Goal: Find specific page/section: Find specific page/section

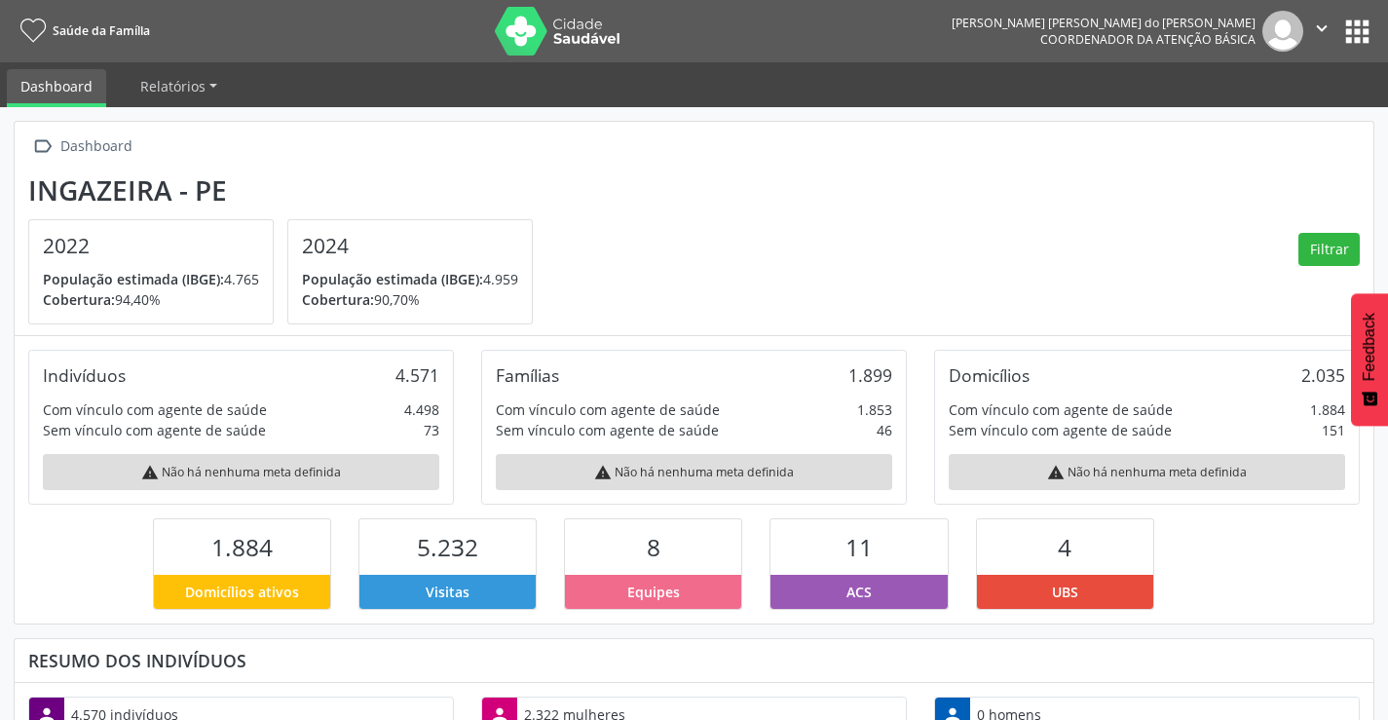
scroll to position [323, 453]
click at [1352, 19] on button "apps" at bounding box center [1357, 32] width 34 height 34
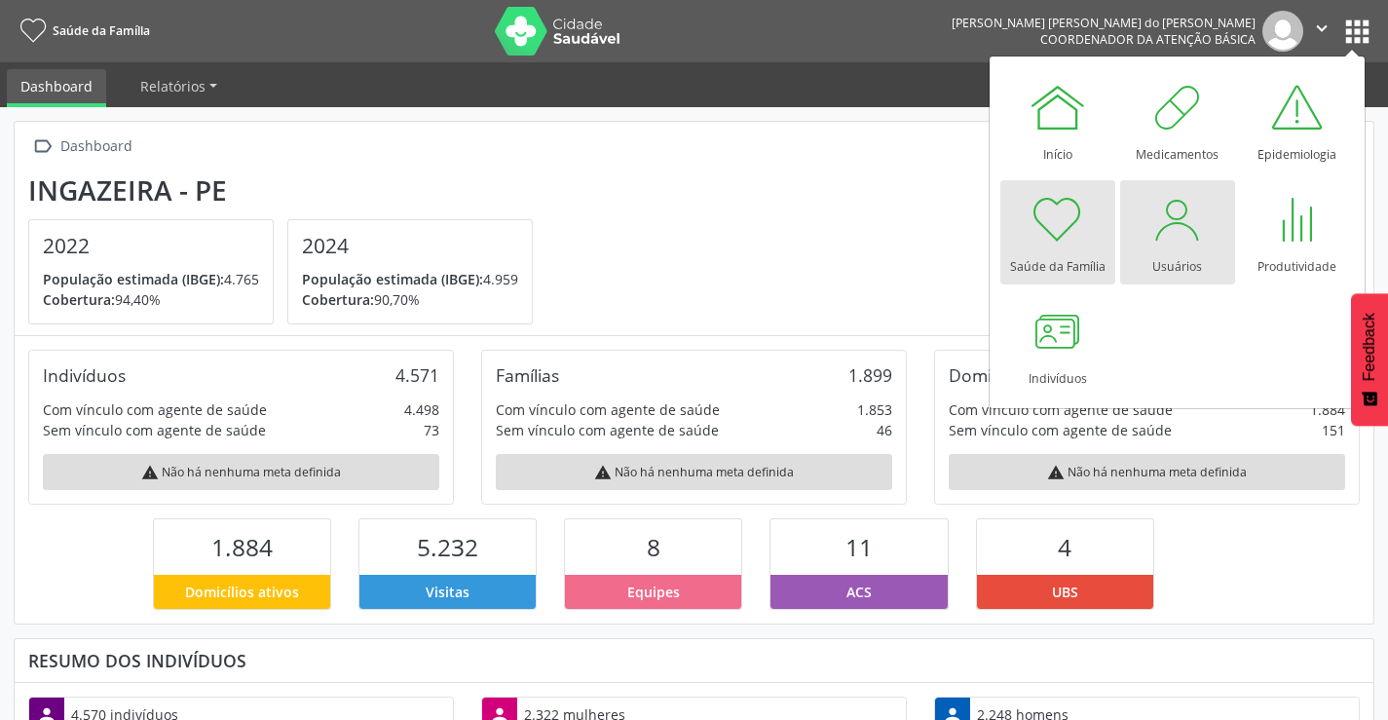
click at [1175, 236] on div at bounding box center [1177, 219] width 58 height 58
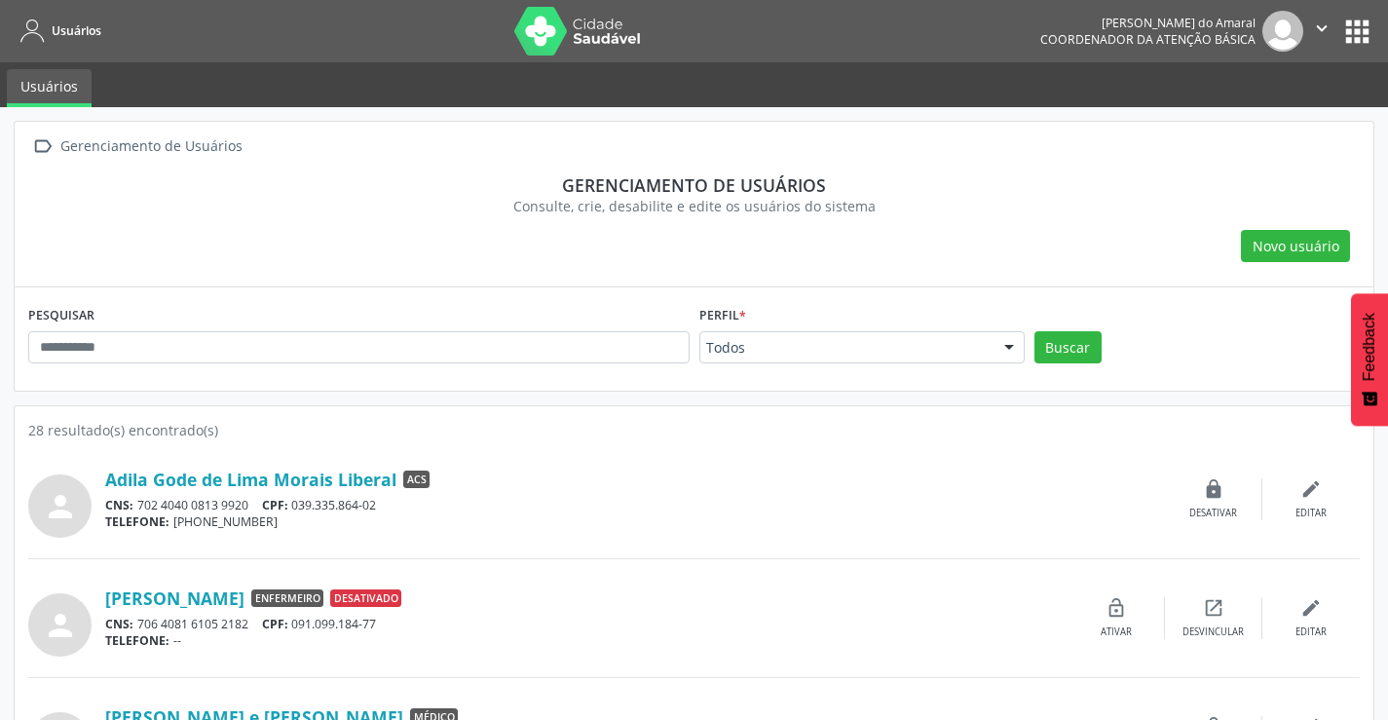
click at [1359, 29] on button "apps" at bounding box center [1357, 32] width 34 height 34
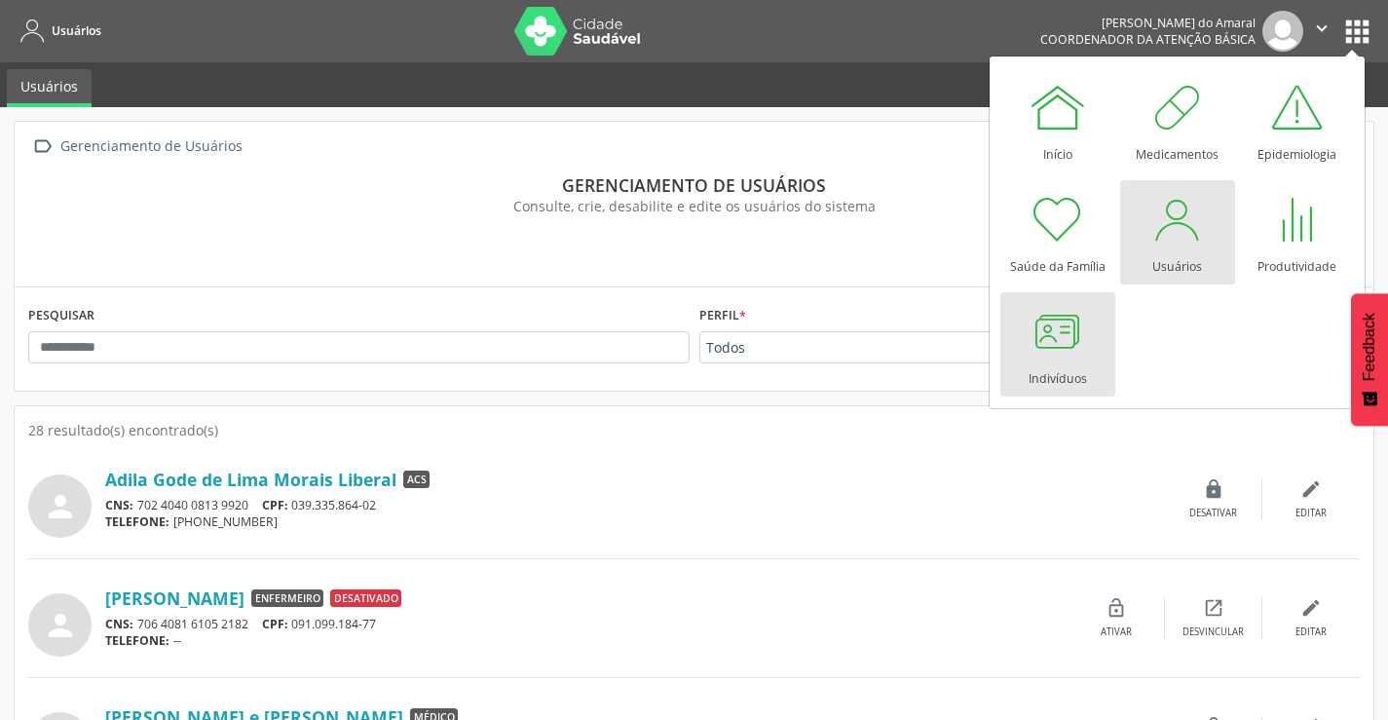
click at [1070, 367] on div "Indivíduos" at bounding box center [1057, 373] width 58 height 26
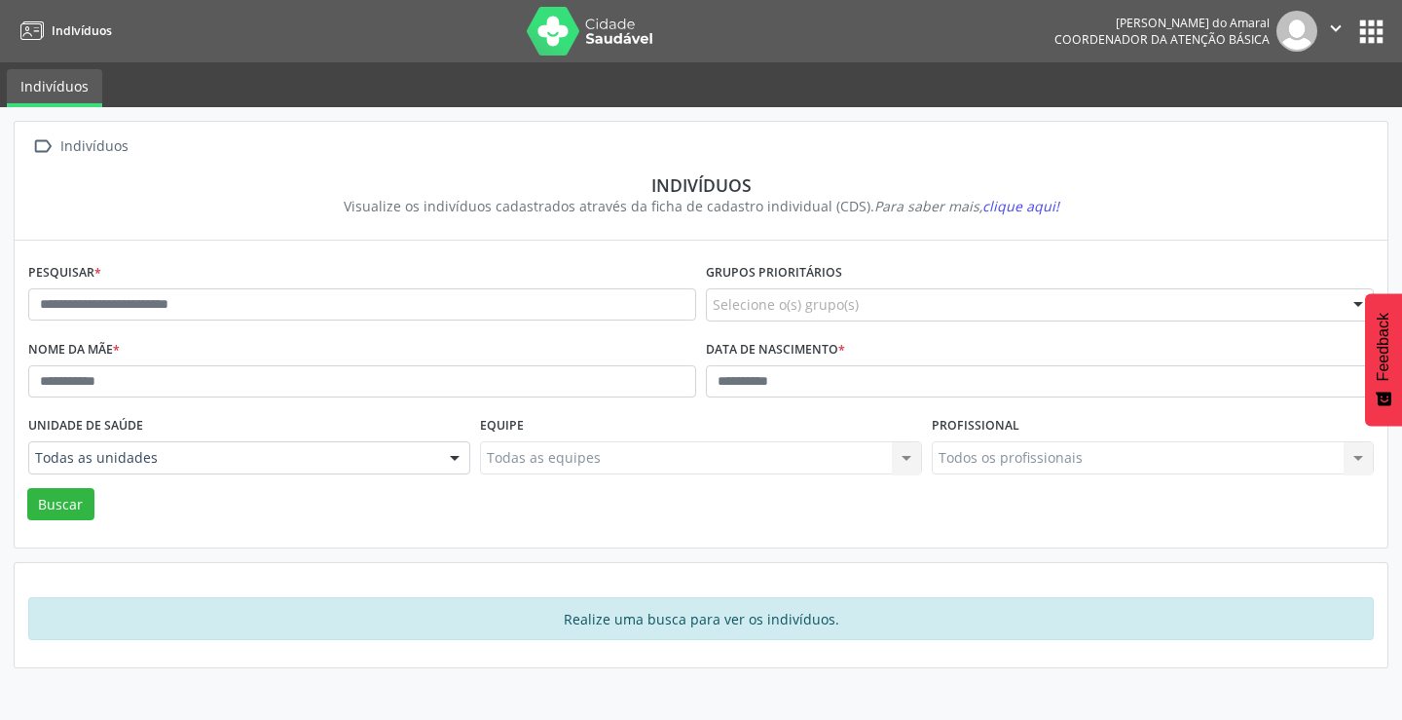
click at [1369, 23] on button "apps" at bounding box center [1372, 32] width 34 height 34
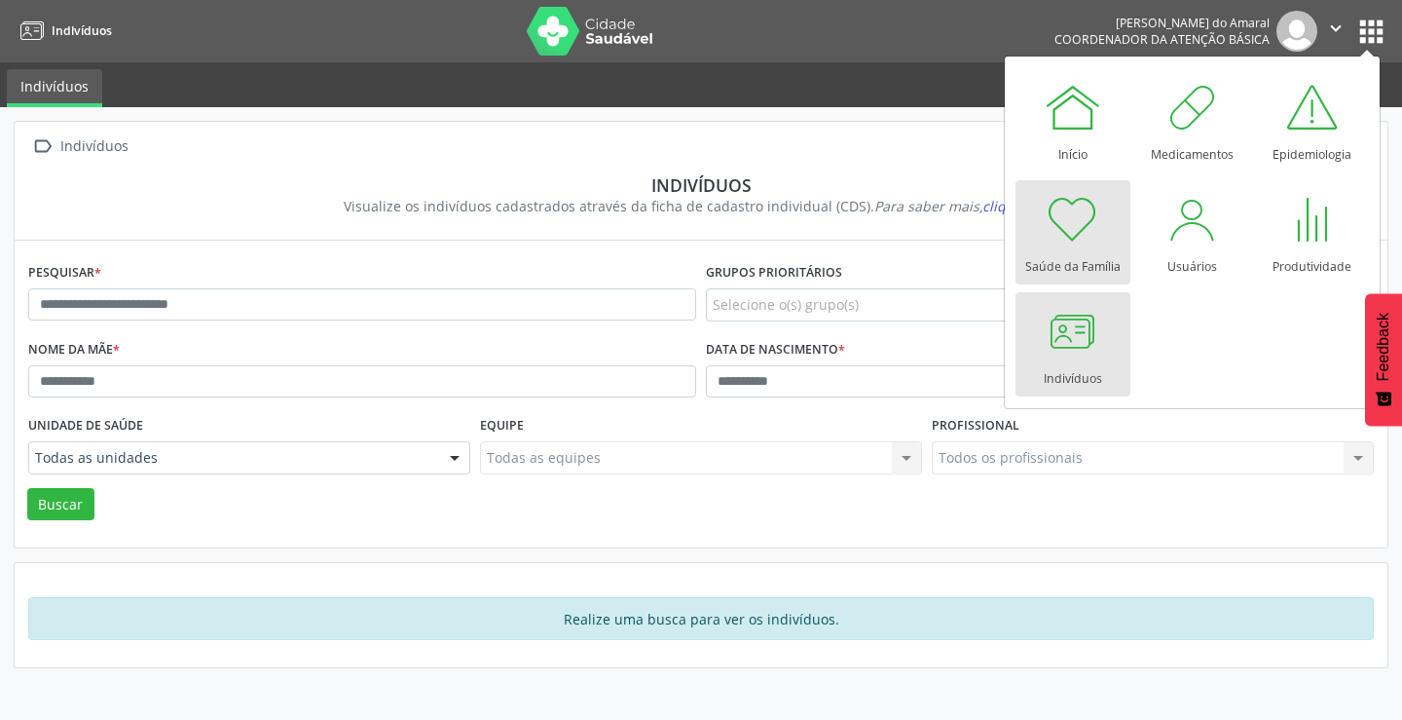
click at [1080, 249] on div "Saúde da Família" at bounding box center [1072, 261] width 95 height 26
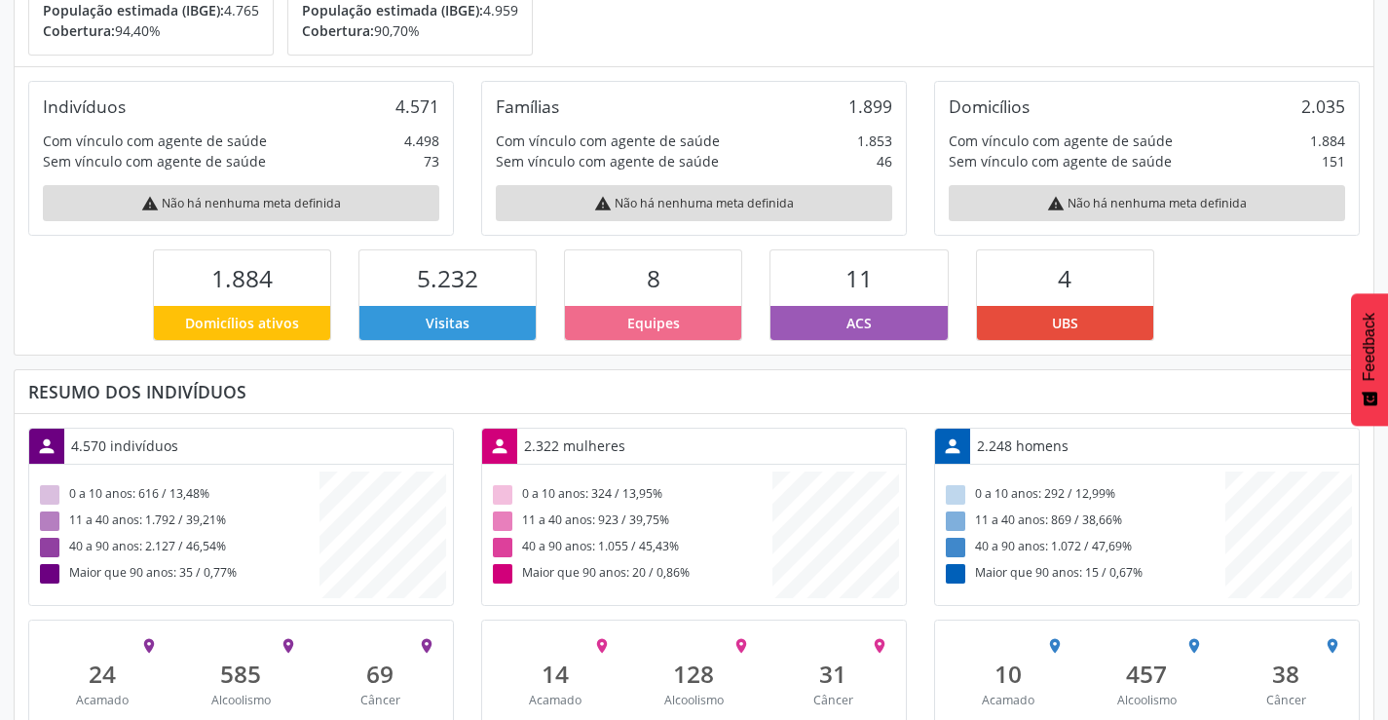
scroll to position [328, 0]
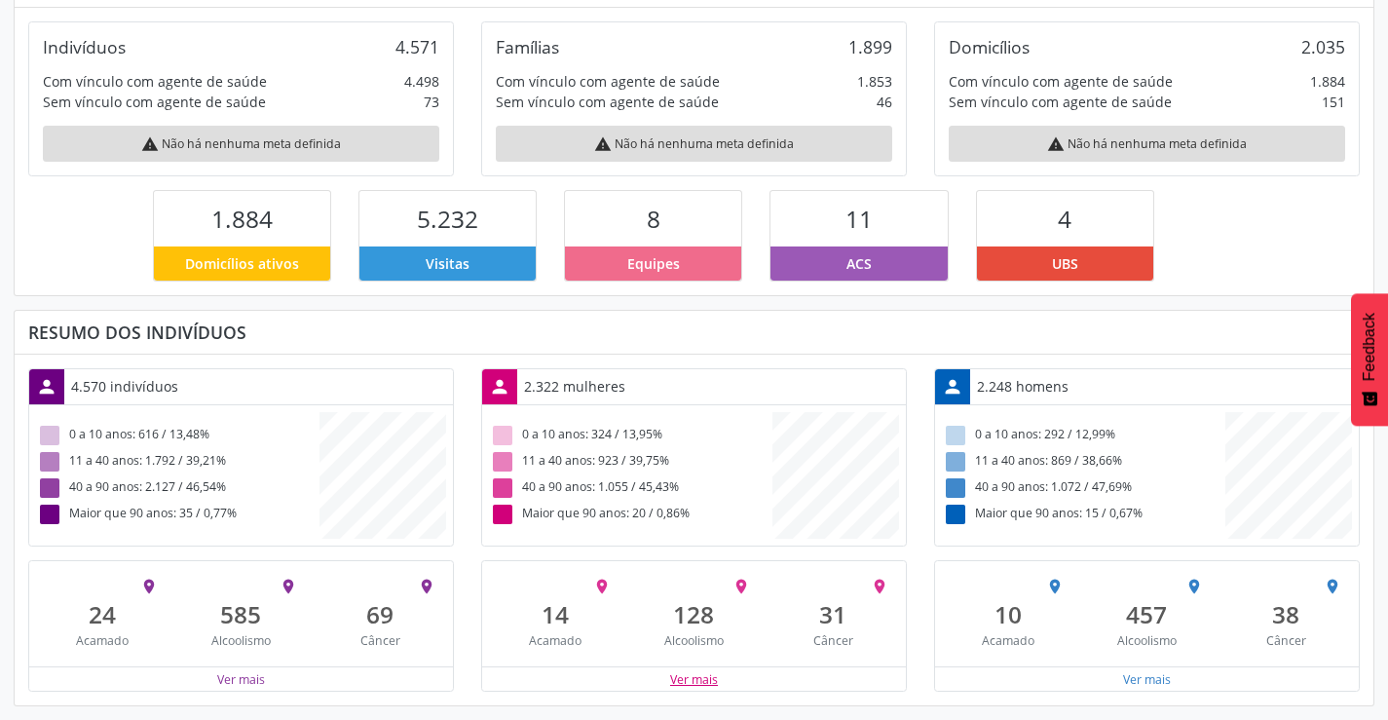
click at [696, 683] on button "Ver mais" at bounding box center [694, 679] width 50 height 19
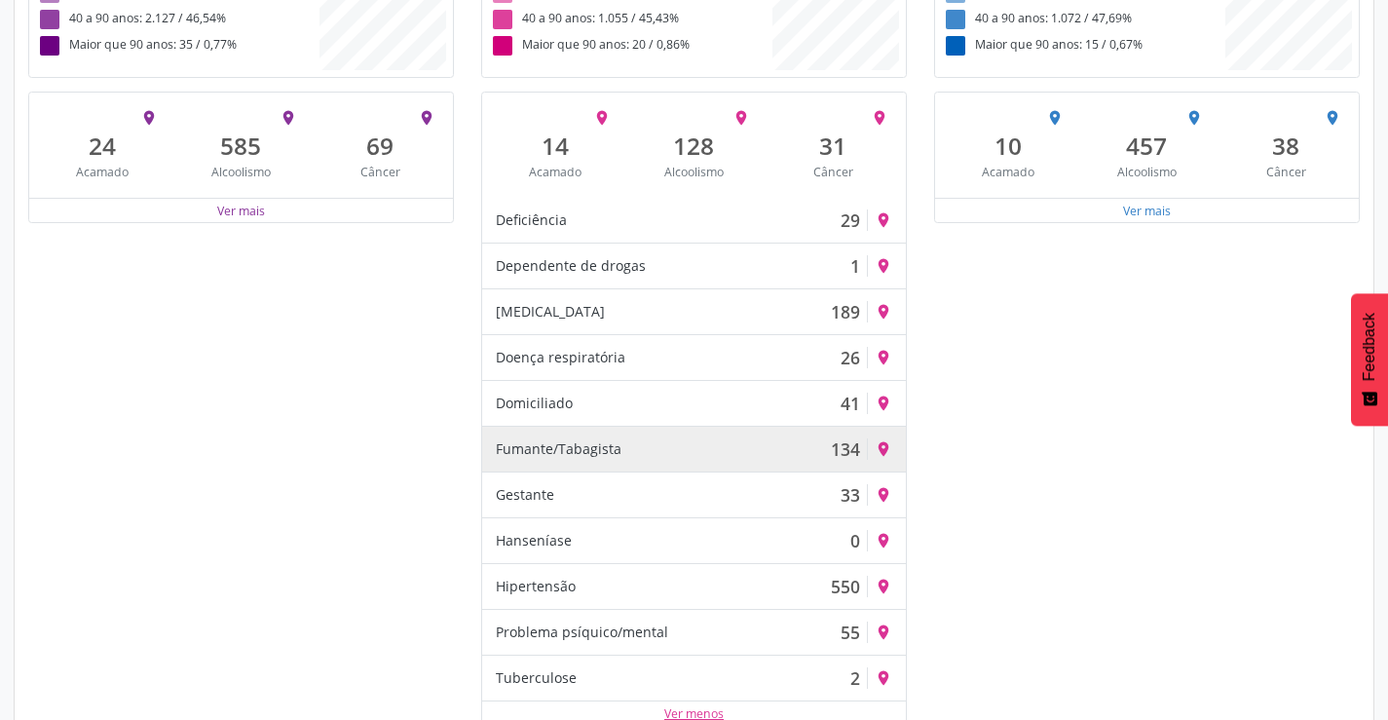
scroll to position [831, 0]
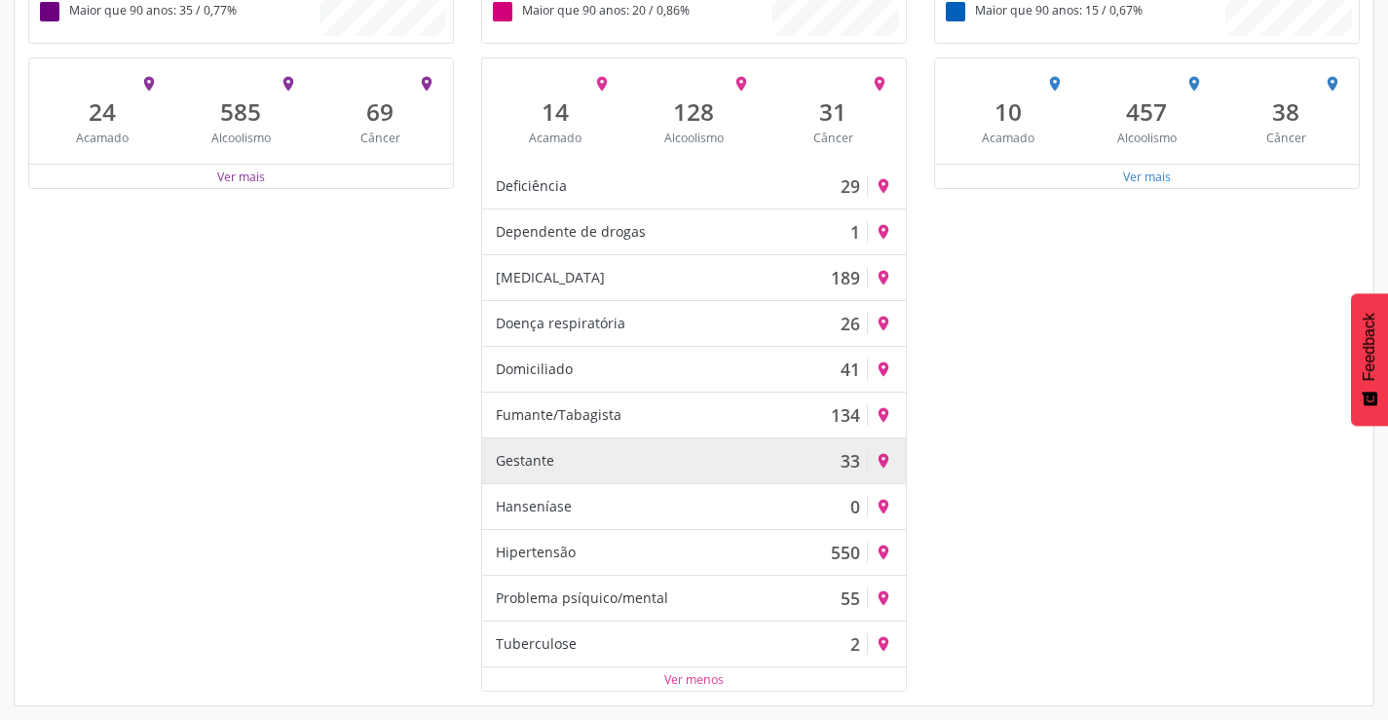
click at [847, 464] on div "33" at bounding box center [849, 460] width 19 height 21
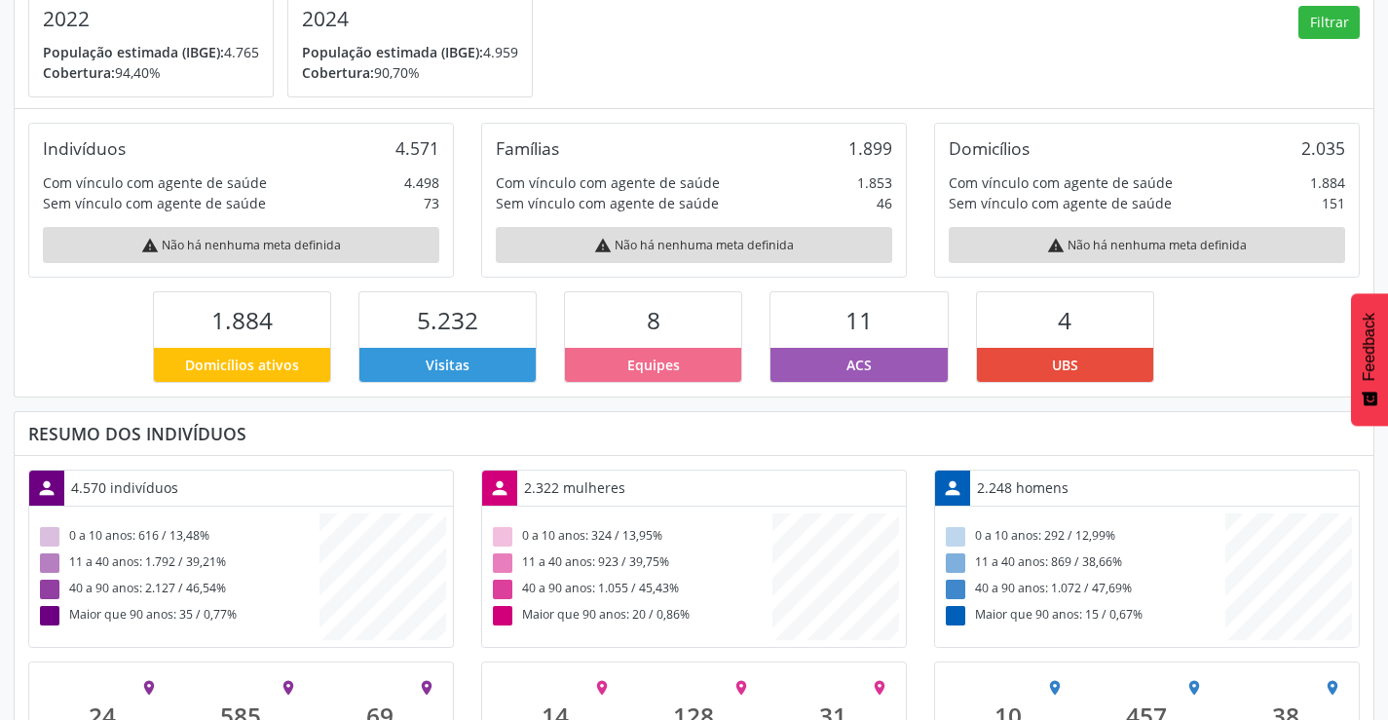
scroll to position [123, 0]
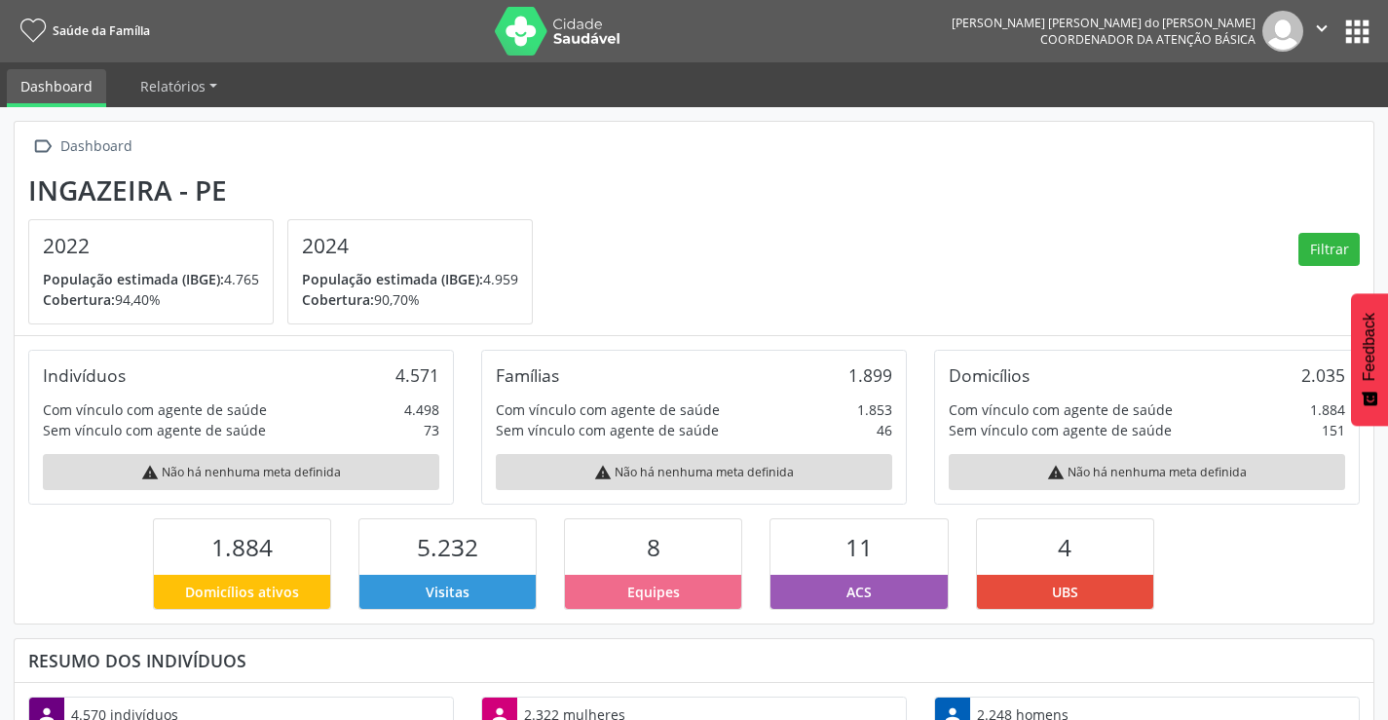
click at [1363, 31] on button "apps" at bounding box center [1357, 32] width 34 height 34
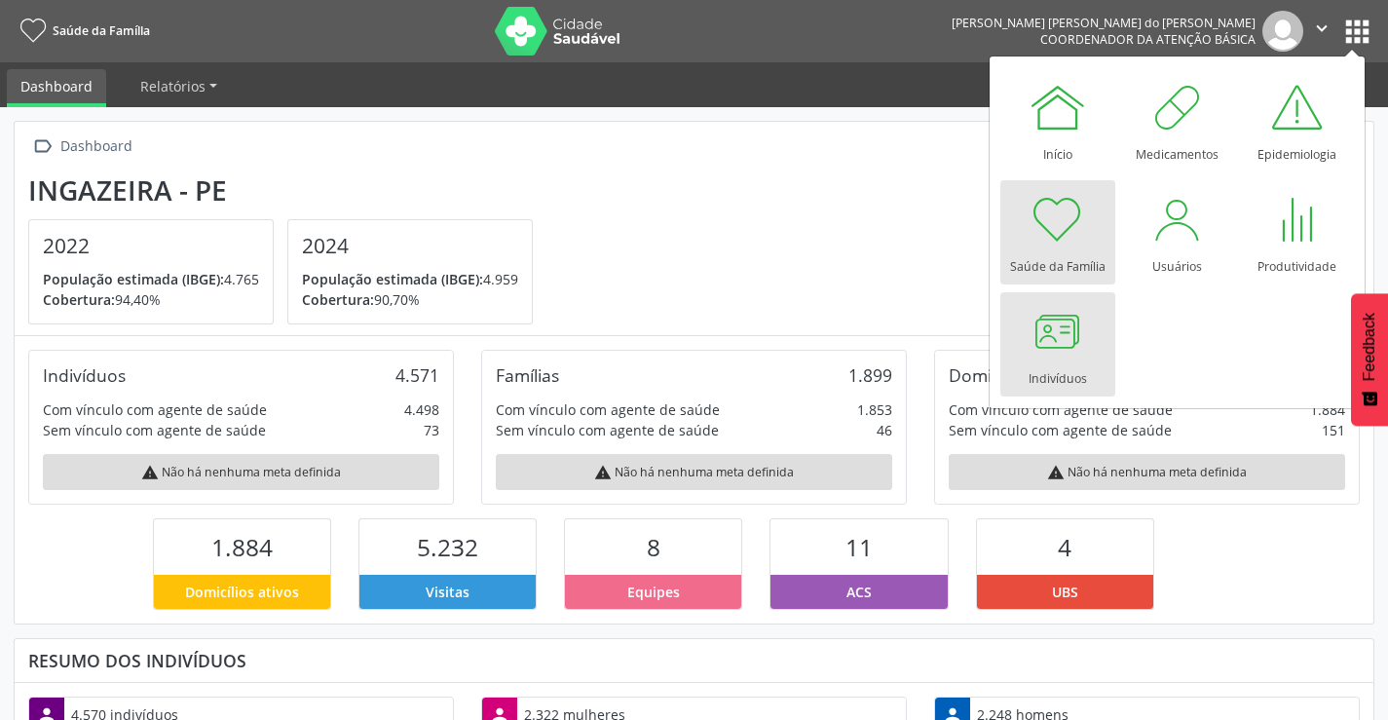
click at [1051, 330] on div at bounding box center [1057, 331] width 58 height 58
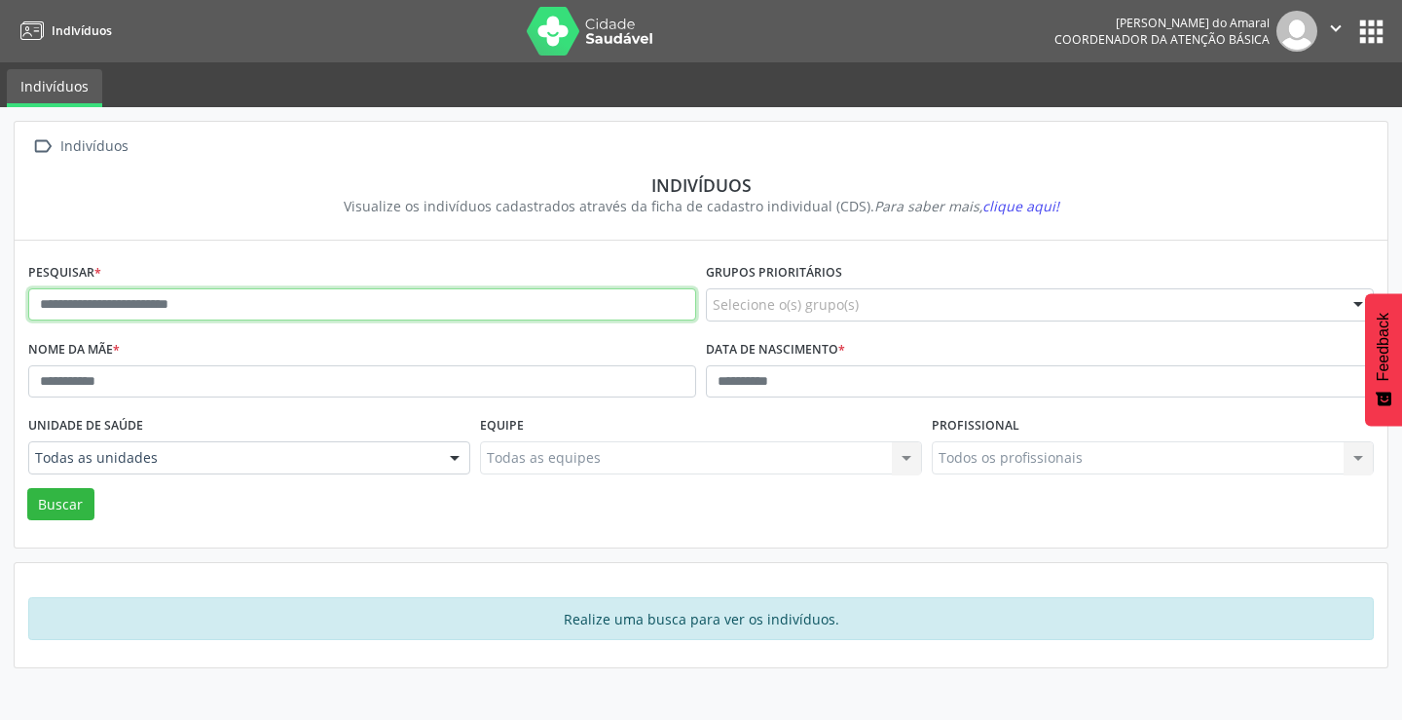
click at [195, 313] on input "text" at bounding box center [362, 304] width 668 height 33
type input "*******"
click at [27, 488] on button "Buscar" at bounding box center [60, 504] width 67 height 33
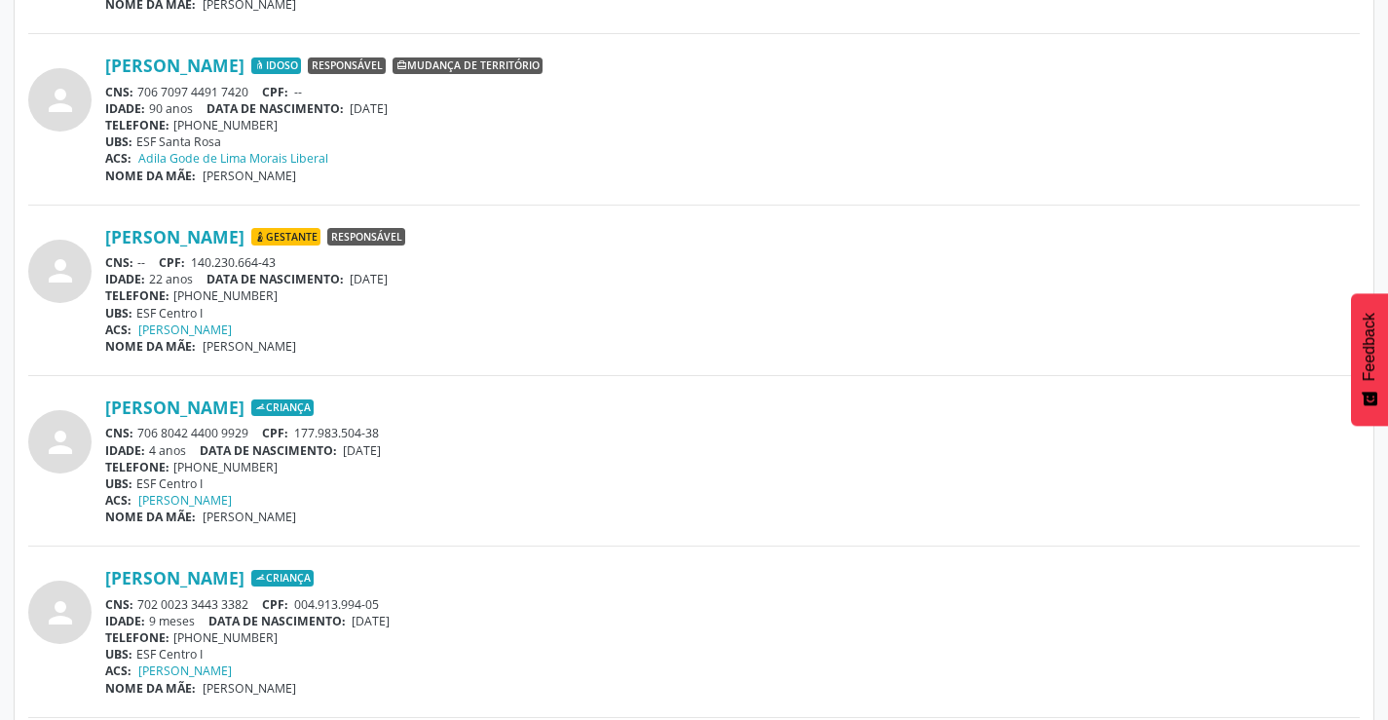
scroll to position [762, 0]
